Goal: Communication & Community: Answer question/provide support

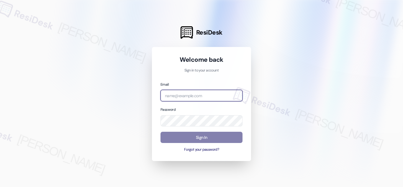
click at [204, 99] on input "email" at bounding box center [202, 96] width 82 height 12
paste input "automated-surveys-twelve_rivers_management-[PERSON_NAME].acueza@twelve_rivers_[…"
type input "automated-surveys-twelve_rivers_management-[PERSON_NAME].acueza@twelve_rivers_[…"
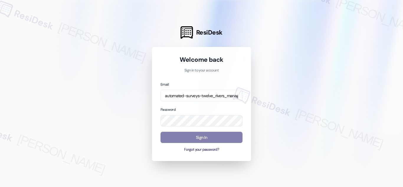
drag, startPoint x: 133, startPoint y: 144, endPoint x: 136, endPoint y: 139, distance: 5.2
click at [133, 144] on div at bounding box center [201, 93] width 403 height 187
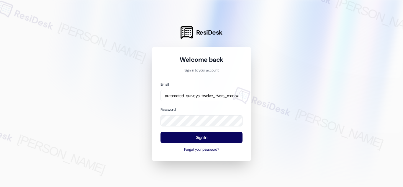
click at [146, 140] on div at bounding box center [201, 93] width 403 height 187
click at [208, 136] on button "Sign In" at bounding box center [202, 138] width 82 height 12
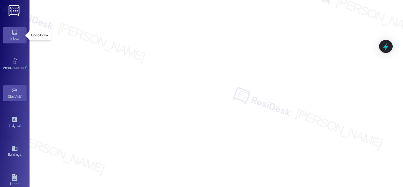
click at [16, 34] on icon at bounding box center [14, 32] width 5 height 5
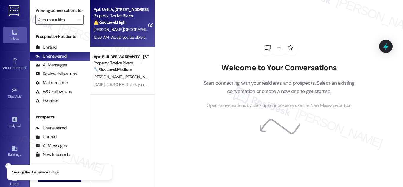
click at [115, 23] on strong "⚠️ Risk Level: High" at bounding box center [110, 21] width 32 height 5
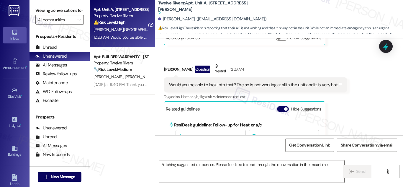
scroll to position [961, 0]
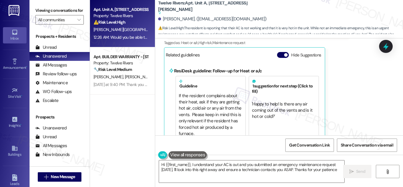
type textarea "Hi {{first_name}}, I understand your AC is out and you submitted an emergency m…"
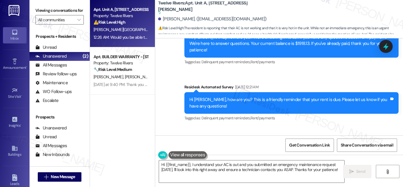
scroll to position [695, 0]
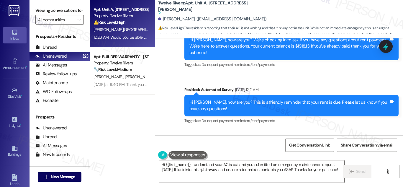
drag, startPoint x: 403, startPoint y: 109, endPoint x: 400, endPoint y: 121, distance: 12.0
drag, startPoint x: 402, startPoint y: 107, endPoint x: 399, endPoint y: 118, distance: 11.1
click at [399, 118] on div "Survey, sent via SMS Residesk Automated Survey [DATE] 12:21 AM Hi [PERSON_NAME]…" at bounding box center [291, 105] width 223 height 47
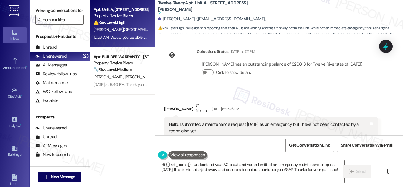
scroll to position [872, 0]
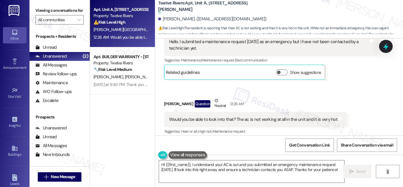
drag, startPoint x: 401, startPoint y: 92, endPoint x: 398, endPoint y: -5, distance: 97.5
click at [398, 0] on html "Inbox Go to Inbox Announcement • Send A Text Announcement Site Visit • Go to Si…" at bounding box center [201, 93] width 403 height 187
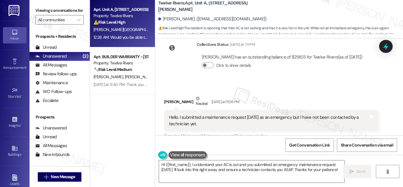
scroll to position [816, 0]
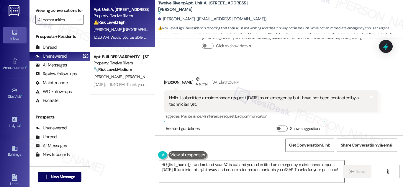
click at [177, 95] on div "Hello. I submitted a maintenance request [DATE] as an emergency but I have not …" at bounding box center [269, 101] width 200 height 13
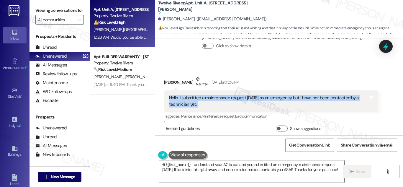
click at [177, 95] on div "Hello. I submitted a maintenance request [DATE] as an emergency but I have not …" at bounding box center [269, 101] width 200 height 13
copy div "Hello. I submitted a maintenance request [DATE] as an emergency but I have not …"
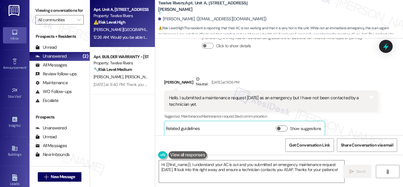
click at [174, 18] on div "[PERSON_NAME]. ([EMAIL_ADDRESS][DOMAIN_NAME])" at bounding box center [212, 19] width 109 height 6
drag, startPoint x: 174, startPoint y: 18, endPoint x: 181, endPoint y: 19, distance: 7.7
click at [181, 19] on div "[PERSON_NAME]. ([EMAIL_ADDRESS][DOMAIN_NAME])" at bounding box center [212, 19] width 109 height 6
copy div "[PERSON_NAME]"
click at [249, 143] on div "Get Conversation Link Share Conversation via email" at bounding box center [279, 144] width 248 height 19
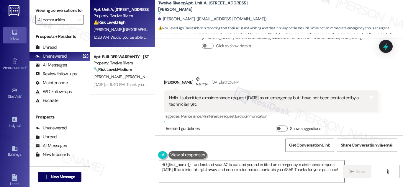
click at [361, 112] on div "Tagged as: Maintenance , Click to highlight conversations about Maintenance Mai…" at bounding box center [271, 116] width 214 height 9
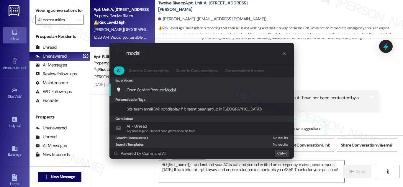
type input "modal"
click at [169, 87] on span "Modal" at bounding box center [170, 89] width 11 height 5
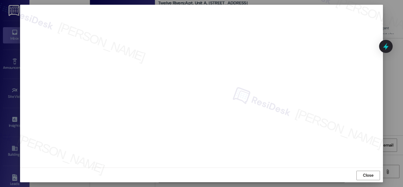
scroll to position [6, 0]
click at [367, 174] on span "Close" at bounding box center [368, 174] width 10 height 6
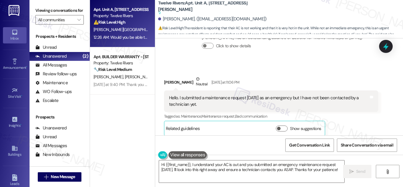
click at [106, 142] on div "Apt. Unit A, [STREET_ADDRESS][PERSON_NAME] Property: Twelve Rivers ⚠️ Risk Leve…" at bounding box center [122, 72] width 65 height 145
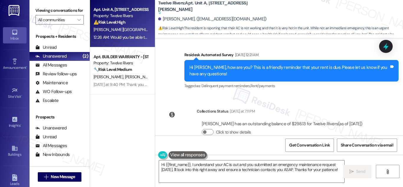
scroll to position [816, 0]
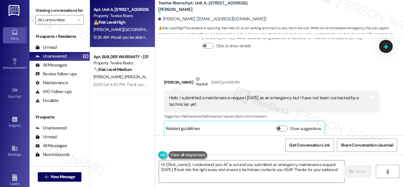
click at [168, 19] on div "[PERSON_NAME]. ([EMAIL_ADDRESS][DOMAIN_NAME])" at bounding box center [212, 19] width 109 height 6
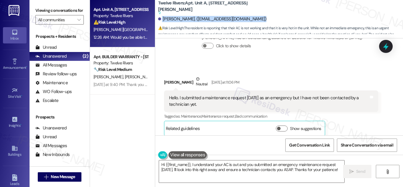
click at [168, 19] on div "[PERSON_NAME]. ([EMAIL_ADDRESS][DOMAIN_NAME])" at bounding box center [212, 19] width 109 height 6
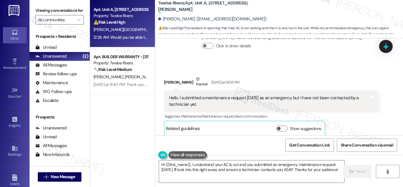
click at [167, 18] on div "[PERSON_NAME]. ([EMAIL_ADDRESS][DOMAIN_NAME])" at bounding box center [212, 19] width 109 height 6
drag, startPoint x: 167, startPoint y: 18, endPoint x: 187, endPoint y: 22, distance: 20.6
click at [187, 22] on div "[PERSON_NAME]. ([EMAIL_ADDRESS][DOMAIN_NAME])" at bounding box center [280, 19] width 245 height 12
copy div "[PERSON_NAME]"
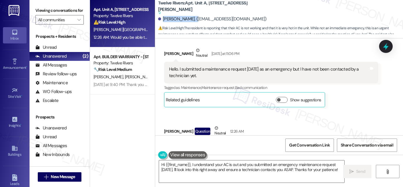
scroll to position [843, 0]
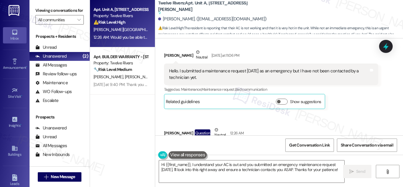
click at [216, 68] on div "Hello. I submitted a maintenance request [DATE] as an emergency but I have not …" at bounding box center [269, 74] width 200 height 13
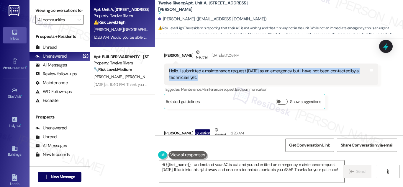
click at [216, 68] on div "Hello. I submitted a maintenance request [DATE] as an emergency but I have not …" at bounding box center [269, 74] width 200 height 13
copy div "Hello. I submitted a maintenance request [DATE] as an emergency but I have not …"
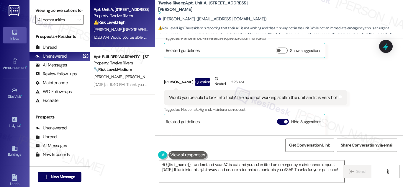
scroll to position [961, 0]
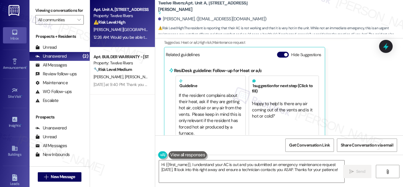
drag, startPoint x: 401, startPoint y: 131, endPoint x: 401, endPoint y: 127, distance: 4.1
click at [401, 127] on div "Received via SMS [PERSON_NAME] Neutral [DATE] at 11:06 PM Hello. I submitted a …" at bounding box center [279, 30] width 248 height 224
drag, startPoint x: 401, startPoint y: 127, endPoint x: 403, endPoint y: 131, distance: 4.1
click at [401, 127] on div "Received via SMS [PERSON_NAME] Neutral [DATE] at 11:06 PM Hello. I submitted a …" at bounding box center [279, 30] width 248 height 224
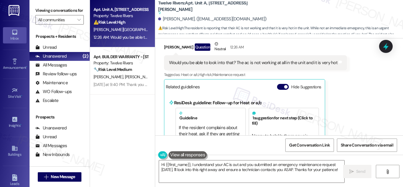
scroll to position [922, 0]
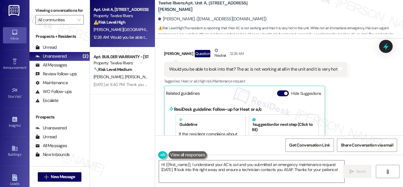
click at [265, 66] on div "Would you be able to look into that? The ac is not working at all in the unit a…" at bounding box center [253, 69] width 169 height 6
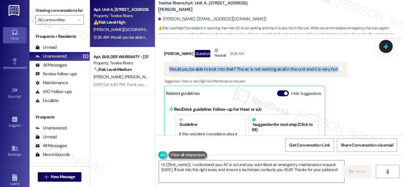
click at [265, 66] on div "Would you be able to look into that? The ac is not working at all in the unit a…" at bounding box center [253, 69] width 169 height 6
copy div "Would you be able to look into that? The ac is not working at all in the unit a…"
click at [259, 165] on textarea "Hi {{first_name}}, I understand your AC is out and you submitted an emergency m…" at bounding box center [251, 171] width 185 height 22
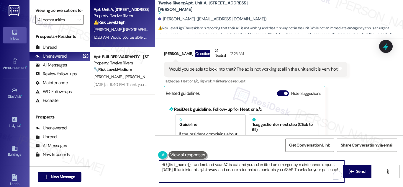
click at [259, 165] on textarea "Hi {{first_name}}, I understand your AC is out and you submitted an emergency m…" at bounding box center [251, 171] width 185 height 22
click at [261, 167] on textarea "Hi {{first_name}}, I understand your AC is out and you submitted an emergency m…" at bounding box center [251, 171] width 185 height 22
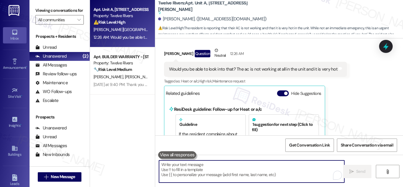
paste textarea "thanks for reaching out. I see you already have an open work order (#15080-1) f…"
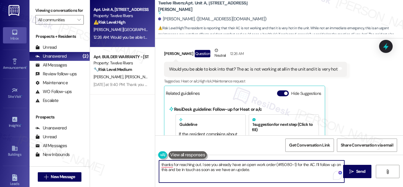
click at [160, 163] on textarea "thanks for reaching out. I see you already have an open work order (#15080-1) f…" at bounding box center [251, 171] width 185 height 22
click at [285, 171] on textarea "Hi [PERSON_NAME], thanks for reaching out. I see you already have an open work …" at bounding box center [251, 171] width 185 height 22
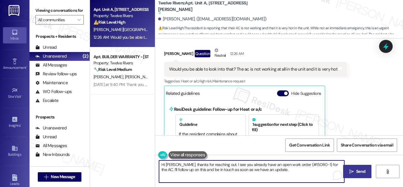
type textarea "Hi [PERSON_NAME], thanks for reaching out. I see you already have an open work …"
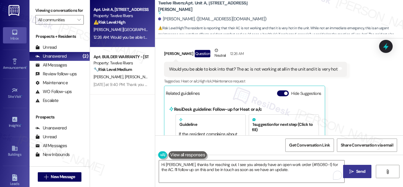
click at [355, 174] on span "Send" at bounding box center [361, 171] width 12 height 6
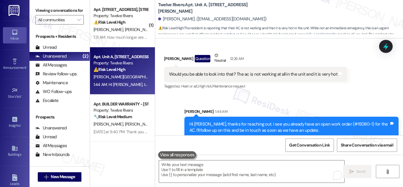
scroll to position [919, 0]
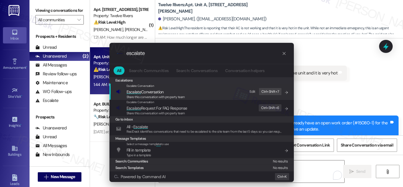
type input "escalate"
click at [147, 92] on span "Escalate Conversation" at bounding box center [145, 91] width 37 height 5
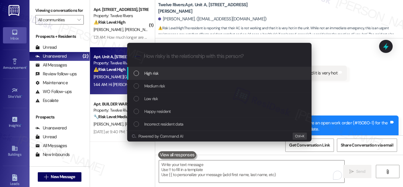
click at [136, 72] on div "List of options" at bounding box center [136, 73] width 5 height 5
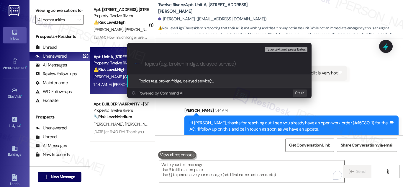
click at [158, 62] on input "Topics (e.g. broken fridge, delayed service)" at bounding box center [224, 64] width 160 height 6
type input "A"
click at [209, 77] on div "Topics (e.g. broken fridge, delayed service): _" at bounding box center [219, 81] width 185 height 13
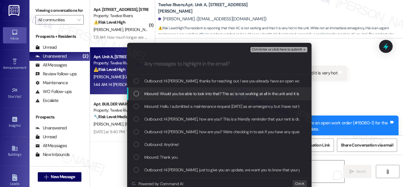
click at [157, 94] on span "Inbound: Would you be able to look into that? The ac is not working at all in t…" at bounding box center [229, 93] width 170 height 6
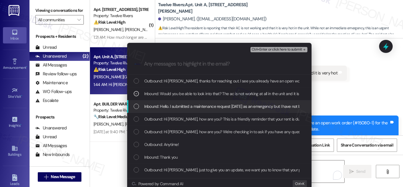
click at [141, 108] on div "Inbound: Hello. I submitted a maintenance request [DATE] as an emergency but I …" at bounding box center [220, 106] width 173 height 6
click at [144, 107] on span "Inbound: Hello. I submitted a maintenance request [DATE] as an emergency but I …" at bounding box center [252, 106] width 216 height 6
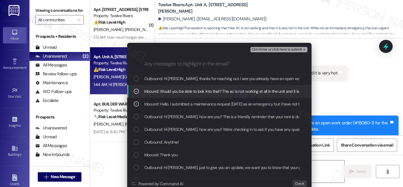
scroll to position [0, 0]
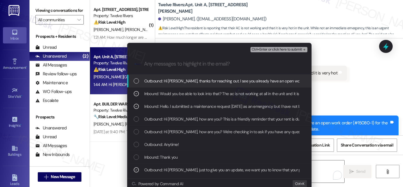
click at [276, 48] on span "Ctrl+Enter or click here to submit" at bounding box center [277, 50] width 50 height 4
click at [276, 51] on div "[PERSON_NAME] Question Neutral 12:26 AM" at bounding box center [255, 58] width 183 height 14
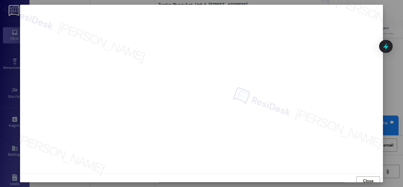
scroll to position [4, 0]
drag, startPoint x: 379, startPoint y: 79, endPoint x: 379, endPoint y: 86, distance: 6.2
click at [379, 87] on div at bounding box center [201, 85] width 363 height 168
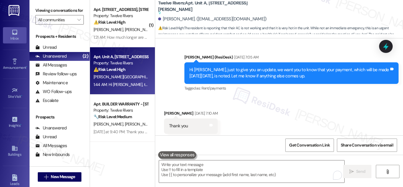
scroll to position [450, 0]
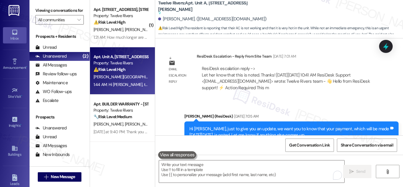
click at [120, 63] on div "Property: Twelve Rivers" at bounding box center [121, 63] width 55 height 6
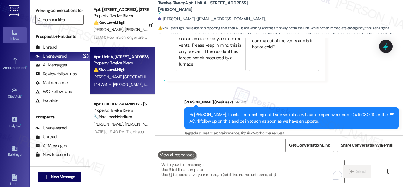
scroll to position [1017, 0]
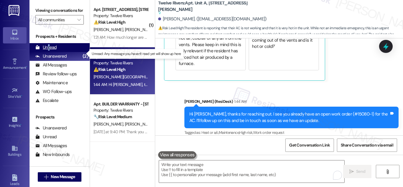
click at [49, 50] on div "Unread" at bounding box center [45, 47] width 21 height 6
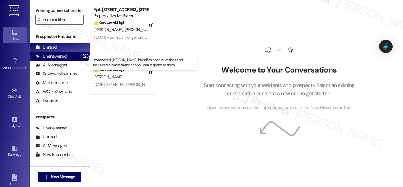
click at [60, 59] on div "Unanswered" at bounding box center [50, 56] width 31 height 6
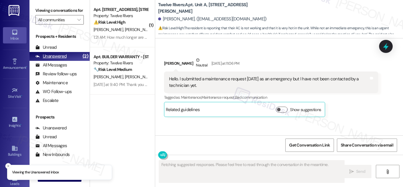
scroll to position [871, 0]
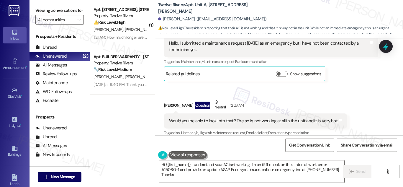
type textarea "Hi {{first_name}}, I understand your AC isn't working. I'm on it! I'll check on…"
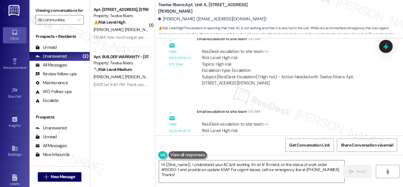
scroll to position [1120, 0]
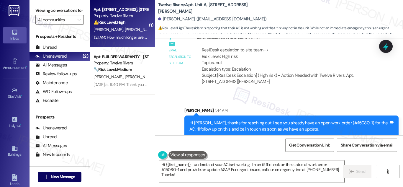
click at [113, 19] on strong "⚠️ Risk Level: High" at bounding box center [110, 21] width 32 height 5
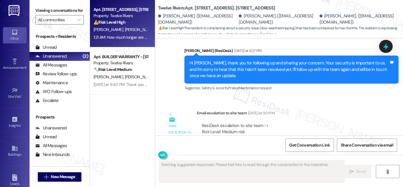
scroll to position [5953, 0]
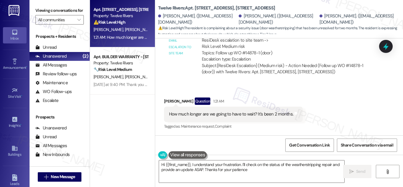
type textarea "Hi {{first_name}}, I understand your frustration. I'll check on the status of t…"
click at [250, 115] on div "How much longer are we going to have to wait? It's been 2 months." at bounding box center [231, 114] width 124 height 6
click at [249, 115] on div "How much longer are we going to have to wait? It's been 2 months." at bounding box center [231, 114] width 124 height 6
copy div "How much longer are we going to have to wait? It's been 2 months. Tags and notes"
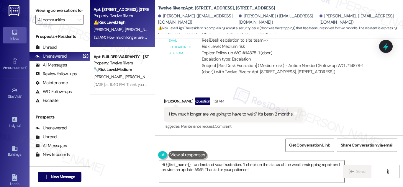
click at [352, 104] on div "Received via SMS [PERSON_NAME] Question 1:21 AM How much longer are we going to…" at bounding box center [279, 109] width 248 height 51
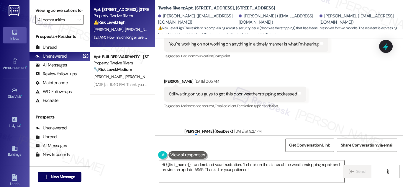
scroll to position [5776, 0]
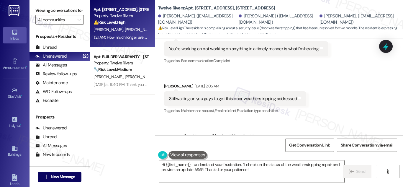
click at [237, 96] on div "Still waiting on you guys to get this door weatherstripping addressed" at bounding box center [233, 99] width 128 height 6
click at [237, 97] on div "Still waiting on you guys to get this door weatherstripping addressed" at bounding box center [233, 99] width 128 height 6
copy div "Still waiting on you guys to get this door weatherstripping addressed Tags and …"
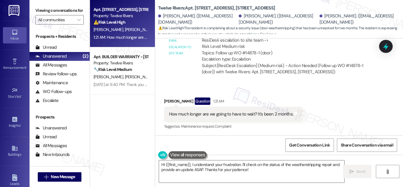
scroll to position [5953, 0]
click at [222, 116] on div "How much longer are we going to have to wait? It's been 2 months." at bounding box center [231, 114] width 124 height 6
click at [252, 170] on textarea "Hi {{first_name}}, I understand your frustration. I'll check on the status of t…" at bounding box center [251, 171] width 185 height 22
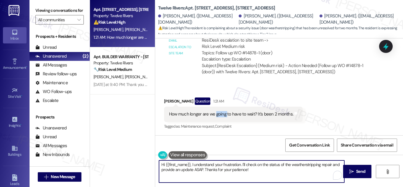
click at [252, 170] on textarea "Hi {{first_name}}, I understand your frustration. I'll check on the status of t…" at bounding box center [251, 171] width 185 height 22
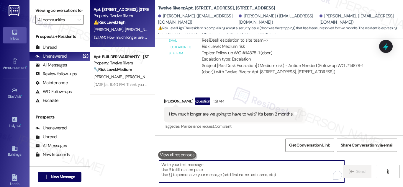
paste textarea "We completely understand your concern and frustration with the wait. We’ve just…"
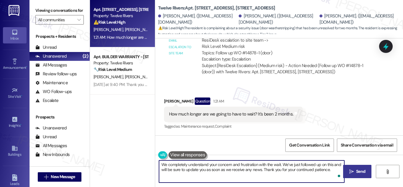
type textarea "We completely understand your concern and frustration with the wait. We’ve just…"
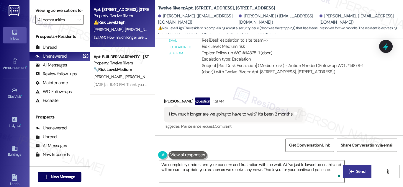
click at [356, 174] on span "Send" at bounding box center [360, 171] width 9 height 6
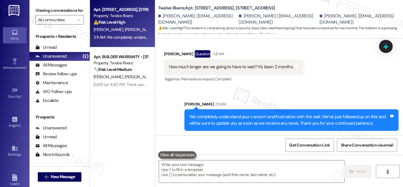
scroll to position [6001, 0]
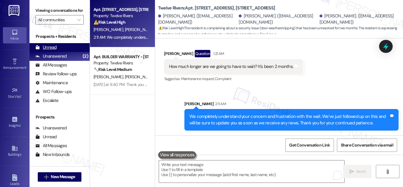
click at [53, 50] on div "Unread" at bounding box center [45, 47] width 21 height 6
click at [52, 50] on div "Unread" at bounding box center [45, 47] width 21 height 6
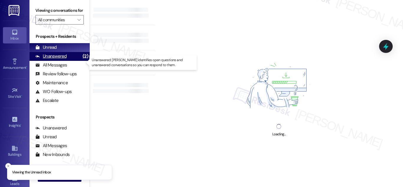
click at [53, 59] on div "Unanswered" at bounding box center [50, 56] width 31 height 6
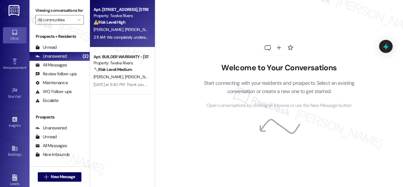
click at [115, 18] on div "Property: Twelve Rivers" at bounding box center [121, 16] width 55 height 6
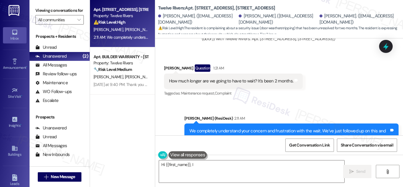
scroll to position [6009, 0]
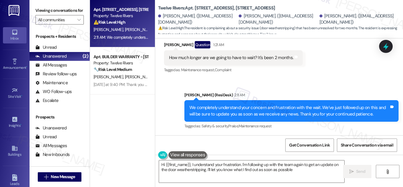
type textarea "Hi {{first_name}}, I understand your frustration. I'm following up with the tea…"
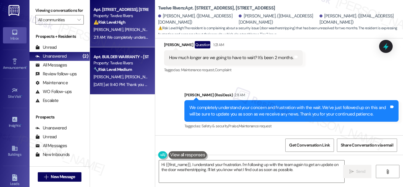
click at [118, 65] on div "Property: Twelve Rivers" at bounding box center [121, 63] width 55 height 6
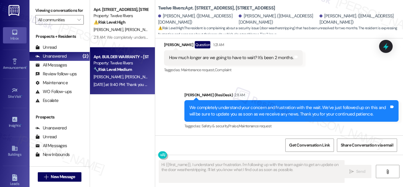
type textarea "Fetching suggested responses. Please feel free to read through the conversation…"
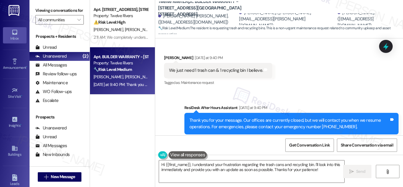
scroll to position [1798, 0]
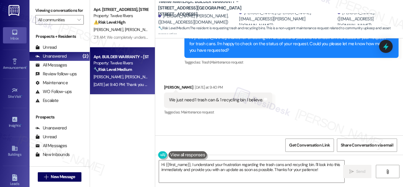
click at [233, 97] on div "We just need 1 trash can & 1 recycling bin I believe." at bounding box center [216, 100] width 94 height 6
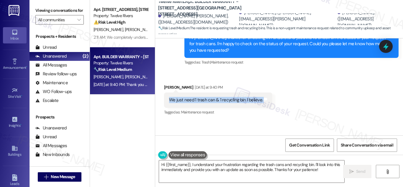
click at [233, 97] on div "We just need 1 trash can & 1 recycling bin I believe." at bounding box center [216, 100] width 94 height 6
copy div "We just need 1 trash can & 1 recycling bin I believe. Tags and notes"
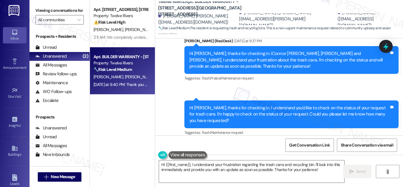
scroll to position [1722, 0]
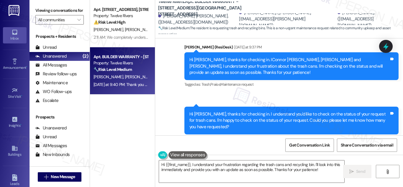
drag, startPoint x: 369, startPoint y: 114, endPoint x: 356, endPoint y: 109, distance: 14.4
drag, startPoint x: 356, startPoint y: 109, endPoint x: 223, endPoint y: 79, distance: 136.0
click at [223, 79] on div "Sent via SMS [PERSON_NAME] (ResiDesk) [DATE] at 9:37 PM Hi [PERSON_NAME], thank…" at bounding box center [291, 67] width 223 height 54
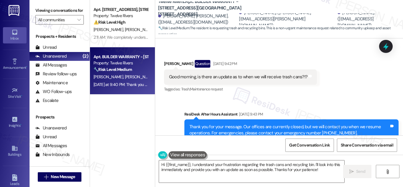
scroll to position [1569, 0]
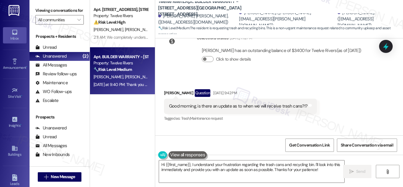
click at [215, 103] on div "Good morning, is there an update as to when we will receive trash cans?!?" at bounding box center [238, 106] width 138 height 6
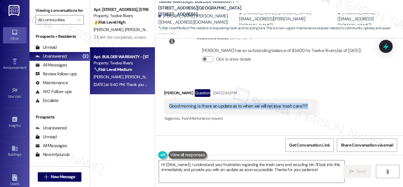
click at [215, 103] on div "Good morning, is there an update as to when we will receive trash cans?!?" at bounding box center [238, 106] width 138 height 6
copy div "Good morning, is there an update as to when we will receive trash cans?!? Tags …"
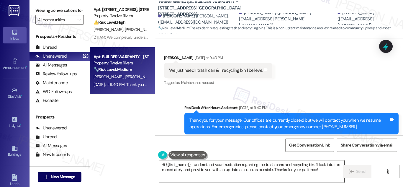
click at [242, 168] on textarea "Hi {{first_name}}, I understand your frustration regarding the trash cans and r…" at bounding box center [251, 171] width 185 height 22
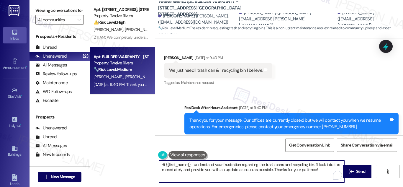
click at [242, 168] on textarea "Hi {{first_name}}, I understand your frustration regarding the trash cans and r…" at bounding box center [251, 171] width 185 height 22
paste textarea "Good morning! Thanks for checking in. I’ll go ahead and follow up with the team…"
type textarea "Good morning! Thanks for checking in. I’ll go ahead and follow up with the team…"
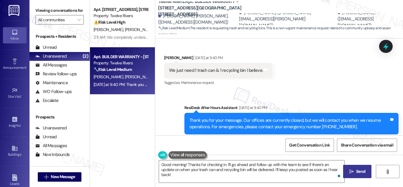
click at [360, 169] on span "Send" at bounding box center [360, 171] width 9 height 6
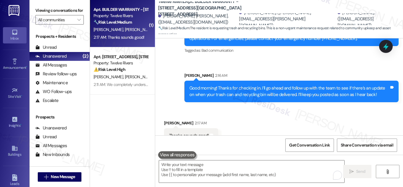
scroll to position [1916, 0]
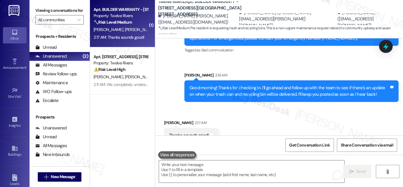
click at [244, 85] on div "Good morning! Thanks for checking in. I’ll go ahead and follow up with the team…" at bounding box center [290, 91] width 200 height 13
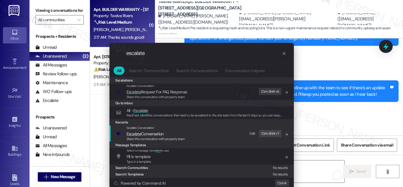
type input "escalate"
click at [157, 132] on span "Escalate Conversation" at bounding box center [145, 133] width 37 height 5
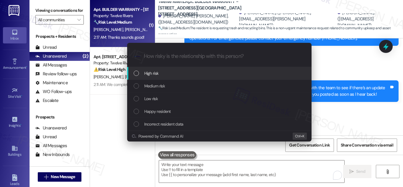
click at [167, 56] on input "How risky is the relationship with this person?" at bounding box center [224, 56] width 160 height 6
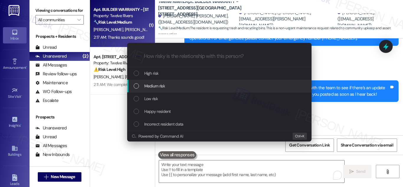
click at [136, 87] on div "List of options" at bounding box center [136, 85] width 5 height 5
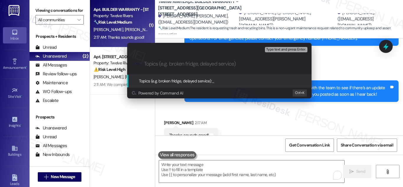
paste input "Trash Can & Recycling Bin Request – Follow-Up"
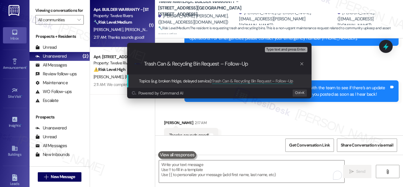
type input "Trash Can & Recycling Bin Request – Follow-Up"
click at [206, 96] on div "Powered by Command AI Ctrl+ K" at bounding box center [219, 92] width 175 height 7
click at [209, 81] on span "Topics (e.g. broken fridge, delayed service):" at bounding box center [175, 80] width 73 height 5
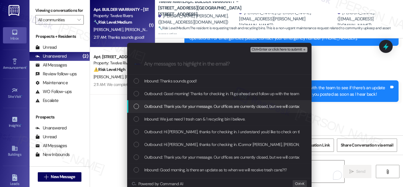
click at [136, 105] on div "List of options" at bounding box center [136, 106] width 5 height 5
click at [137, 107] on div "List of options" at bounding box center [136, 106] width 5 height 5
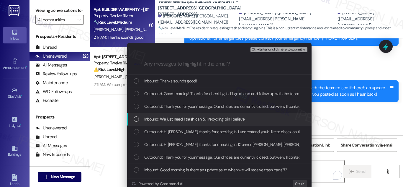
click at [134, 119] on div "List of options" at bounding box center [136, 118] width 5 height 5
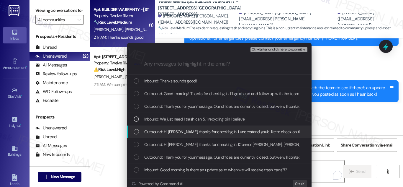
click at [136, 131] on div "List of options" at bounding box center [136, 131] width 5 height 5
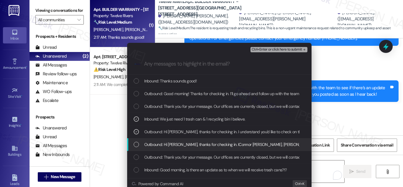
click at [136, 144] on div "List of options" at bounding box center [136, 144] width 5 height 5
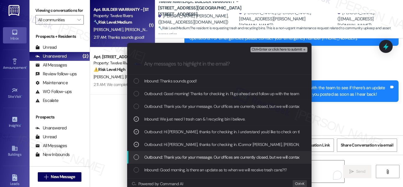
click at [135, 156] on div "List of options" at bounding box center [136, 156] width 5 height 5
click at [136, 157] on icon "List of options" at bounding box center [136, 157] width 4 height 4
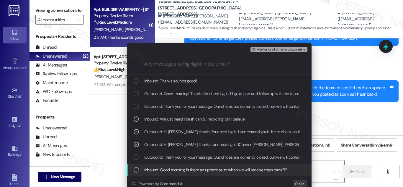
click at [135, 169] on div "List of options" at bounding box center [136, 169] width 5 height 5
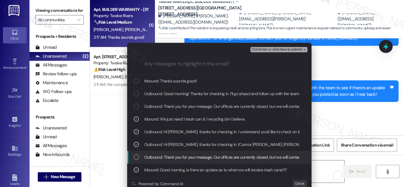
click at [136, 158] on div "List of options" at bounding box center [136, 156] width 5 height 5
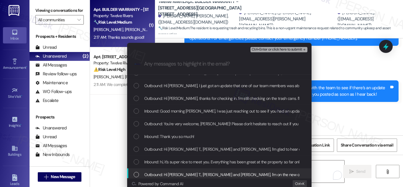
scroll to position [227, 0]
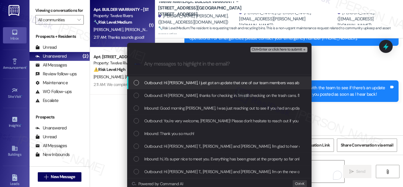
click at [275, 48] on span "Ctrl+Enter or click here to submit" at bounding box center [277, 50] width 50 height 4
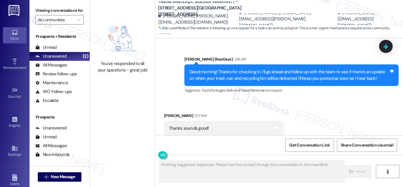
scroll to position [1934, 0]
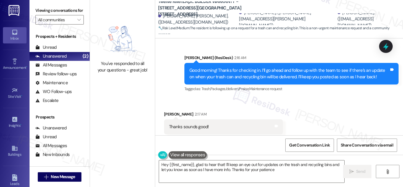
type textarea "Hey {{first_name}}, glad to hear that! I'll keep an eye out for updates on the …"
click at [200, 124] on div "Thanks sounds good!" at bounding box center [189, 127] width 40 height 6
drag, startPoint x: 215, startPoint y: 114, endPoint x: 159, endPoint y: 111, distance: 55.9
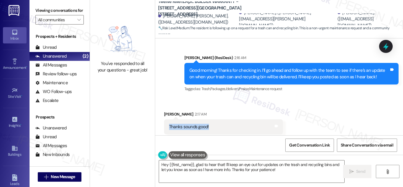
click at [160, 111] on div "Received via SMS [PERSON_NAME] 2:17 AM Thanks sounds good! Tags and notes Tagge…" at bounding box center [224, 127] width 128 height 41
copy div "Thanks sounds good!"
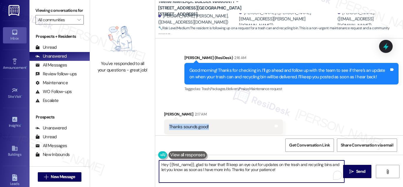
click at [211, 166] on textarea "Hey {{first_name}}, glad to hear that! I'll keep an eye out for updates on the …" at bounding box center [251, 171] width 185 height 22
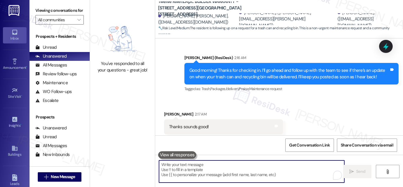
paste textarea "Great, glad to hear! Let me know if you need anything else"
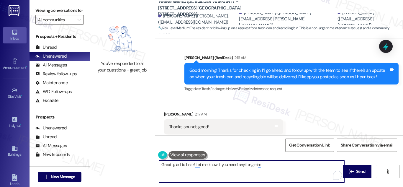
click at [309, 166] on textarea "Great, glad to hear! Let me know if you need anything else!" at bounding box center [251, 171] width 185 height 22
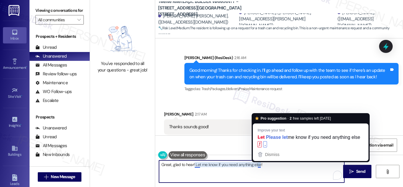
click at [257, 166] on textarea "Great, glad to hear! Let me know if you need anything else!" at bounding box center [251, 171] width 185 height 22
click at [259, 165] on textarea "Great, glad to hear! Let me know if you need anything else!" at bounding box center [251, 171] width 185 height 22
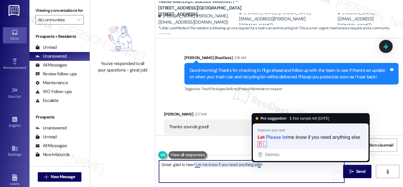
type textarea "Great, glad to hear! Please let me know if you need anything else."
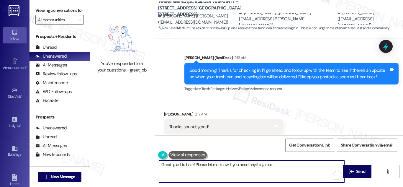
drag, startPoint x: 200, startPoint y: 164, endPoint x: 232, endPoint y: 170, distance: 32.1
click at [201, 164] on textarea "Great, glad to hear! Please let me know if you need anything else." at bounding box center [251, 171] width 185 height 22
click at [287, 174] on textarea "Great, glad to hear! Please let me know if you need anything else." at bounding box center [251, 171] width 185 height 22
click at [358, 174] on span "Send" at bounding box center [360, 171] width 9 height 6
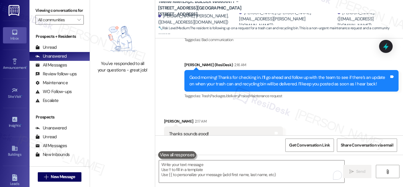
scroll to position [1916, 0]
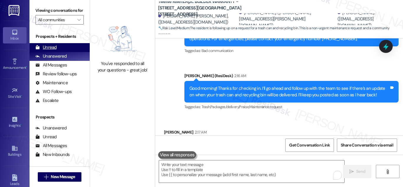
click at [55, 50] on div "Unread" at bounding box center [45, 47] width 21 height 6
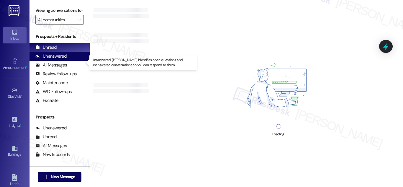
click at [59, 59] on div "Unanswered" at bounding box center [50, 56] width 31 height 6
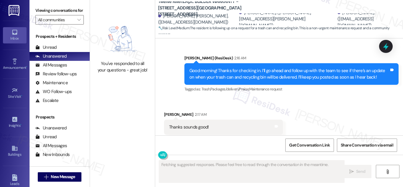
scroll to position [2063, 0]
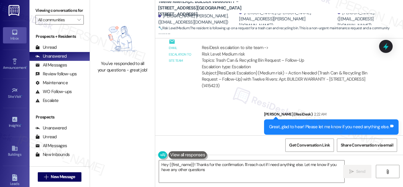
type textarea "Hey {{first_name}}! Thanks for the confirmation. I'll reach out if I need anyth…"
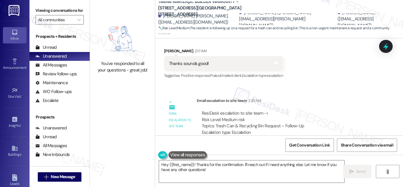
scroll to position [1974, 0]
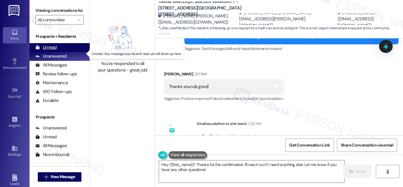
click at [52, 50] on div "Unread" at bounding box center [45, 47] width 21 height 6
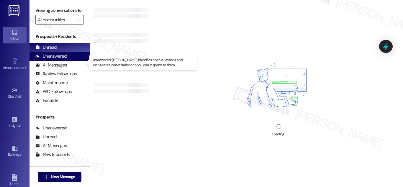
click at [52, 59] on div "Unanswered" at bounding box center [50, 56] width 31 height 6
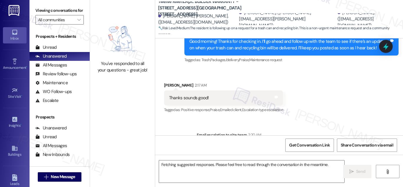
scroll to position [1934, 0]
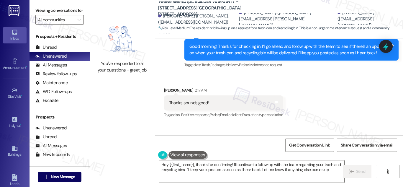
type textarea "Hey {{first_name}}, thanks for confirming! I'll continue to follow up with the …"
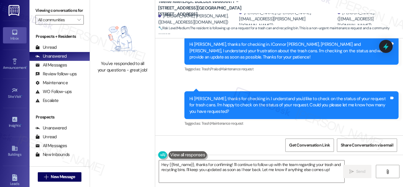
scroll to position [1727, 0]
